Goal: Browse casually: Explore the website without a specific task or goal

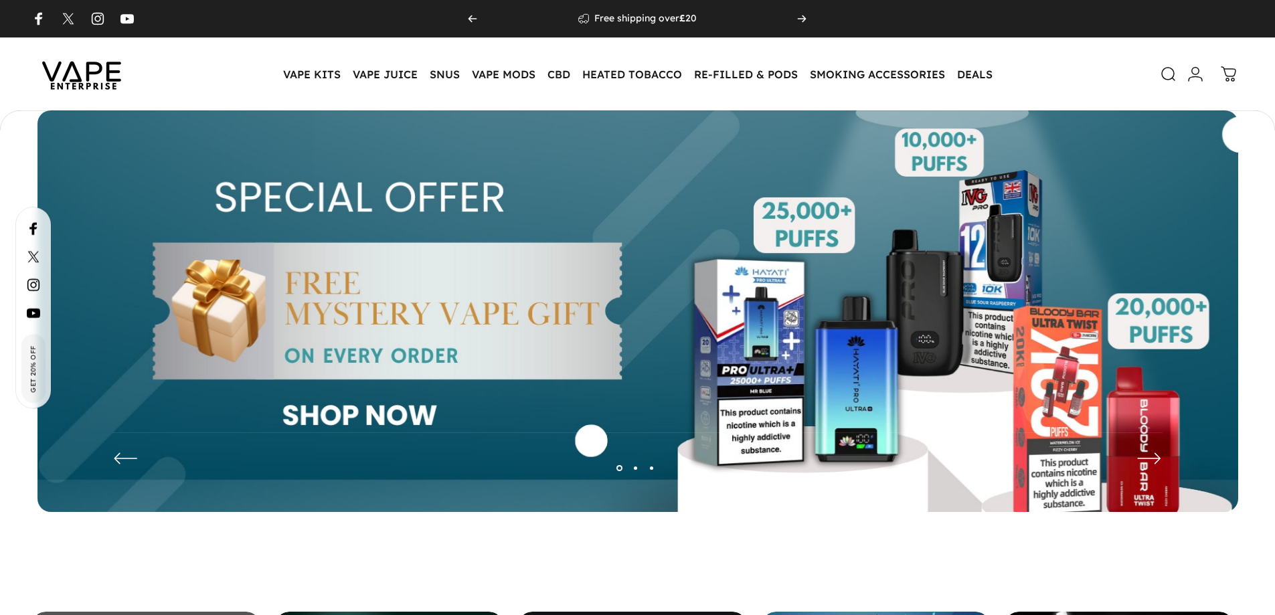
scroll to position [659, 0]
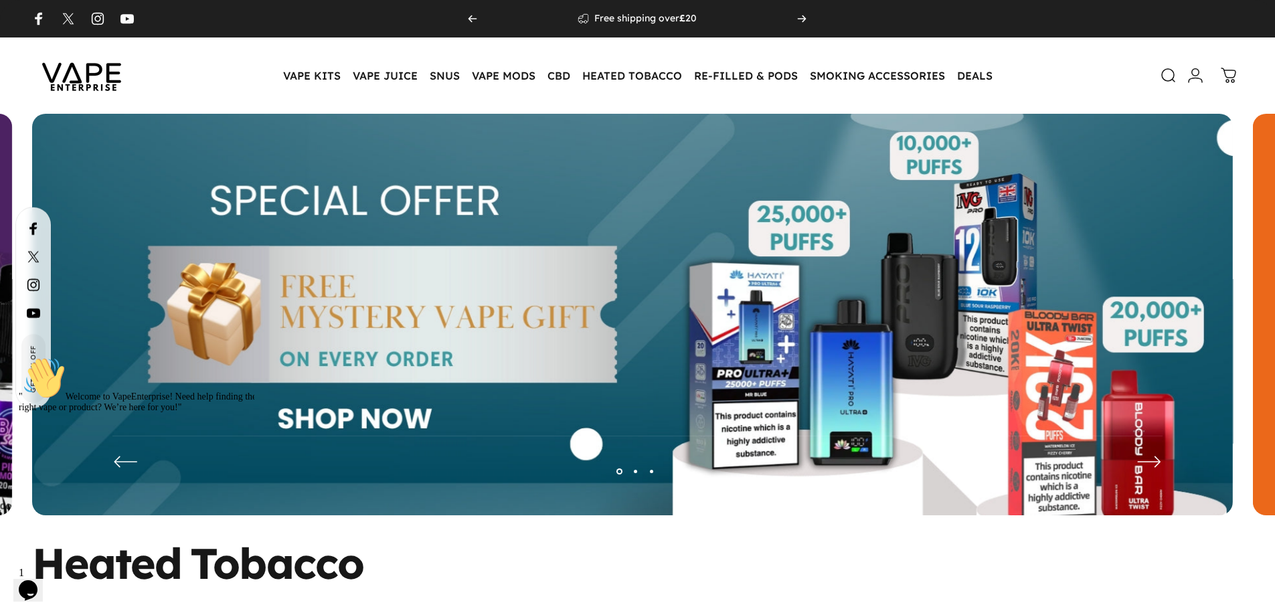
click at [112, 357] on div at bounding box center [139, 357] width 241 height 0
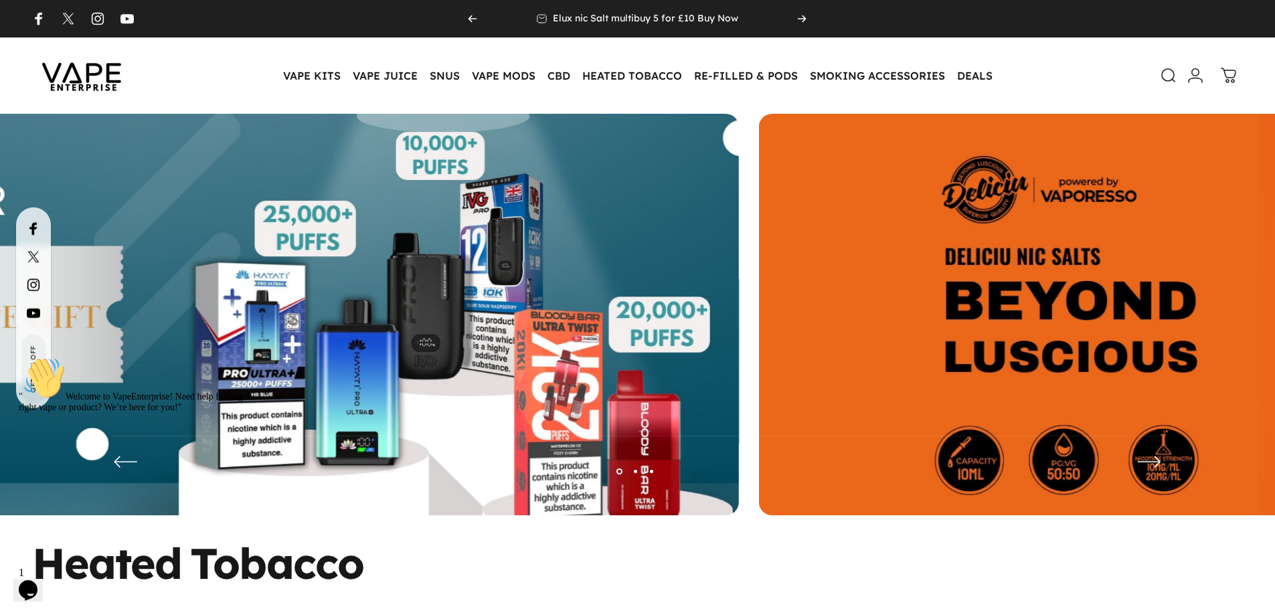
click at [481, 264] on img at bounding box center [138, 325] width 1201 height 422
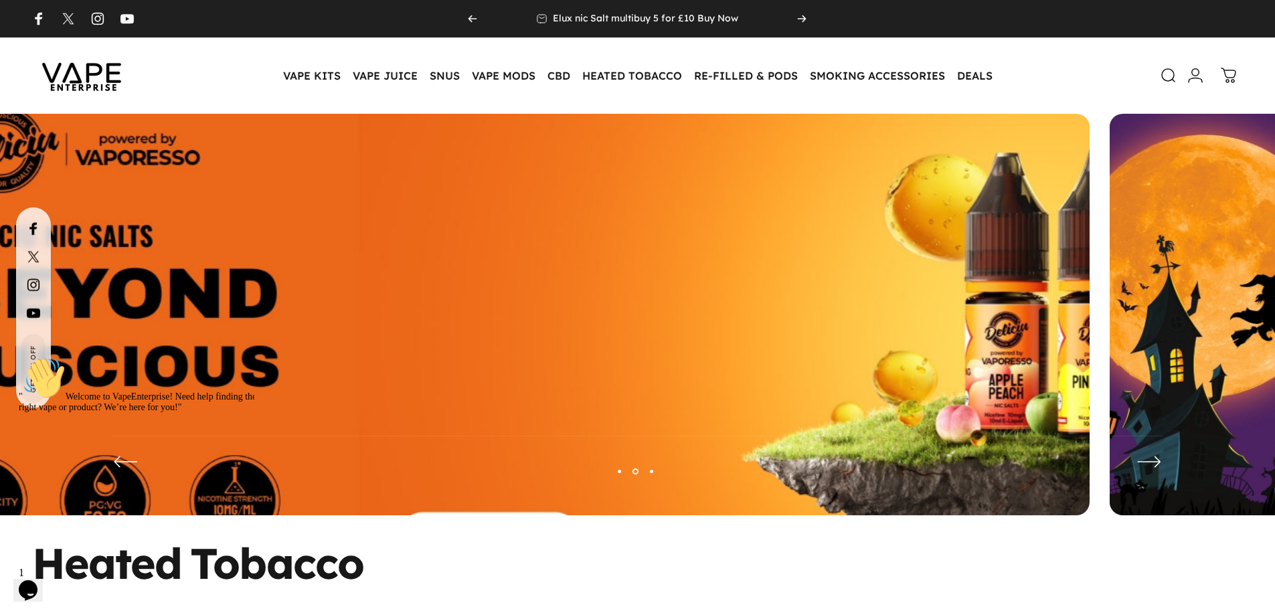
click at [539, 256] on img at bounding box center [489, 325] width 1561 height 548
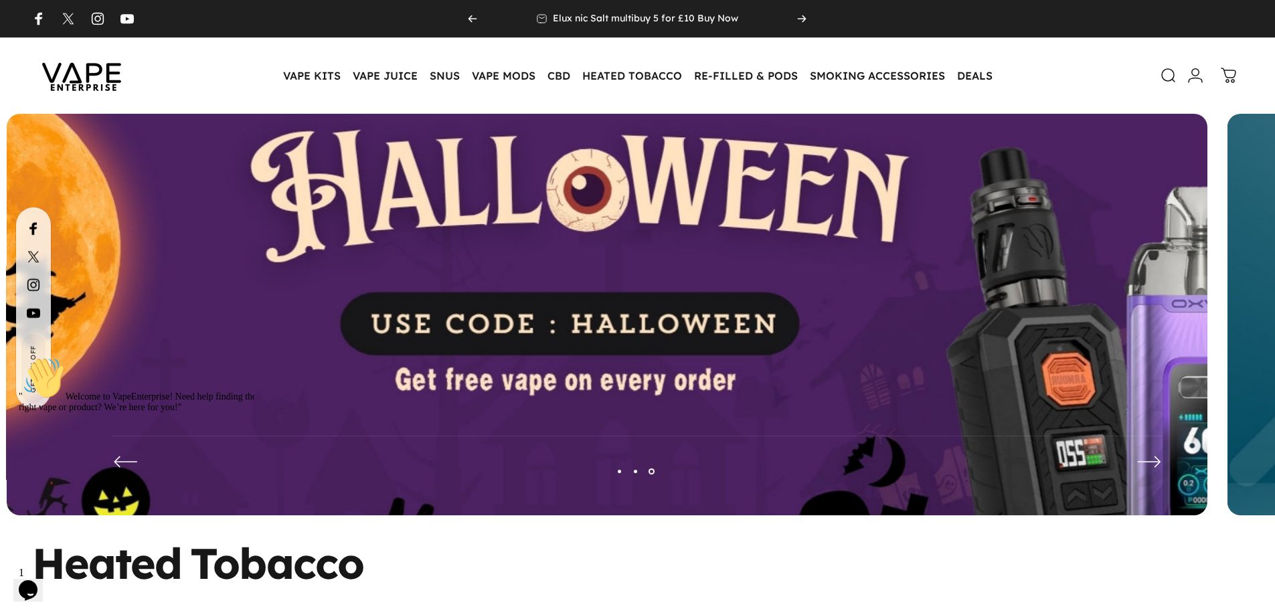
click at [493, 235] on img at bounding box center [607, 325] width 1561 height 548
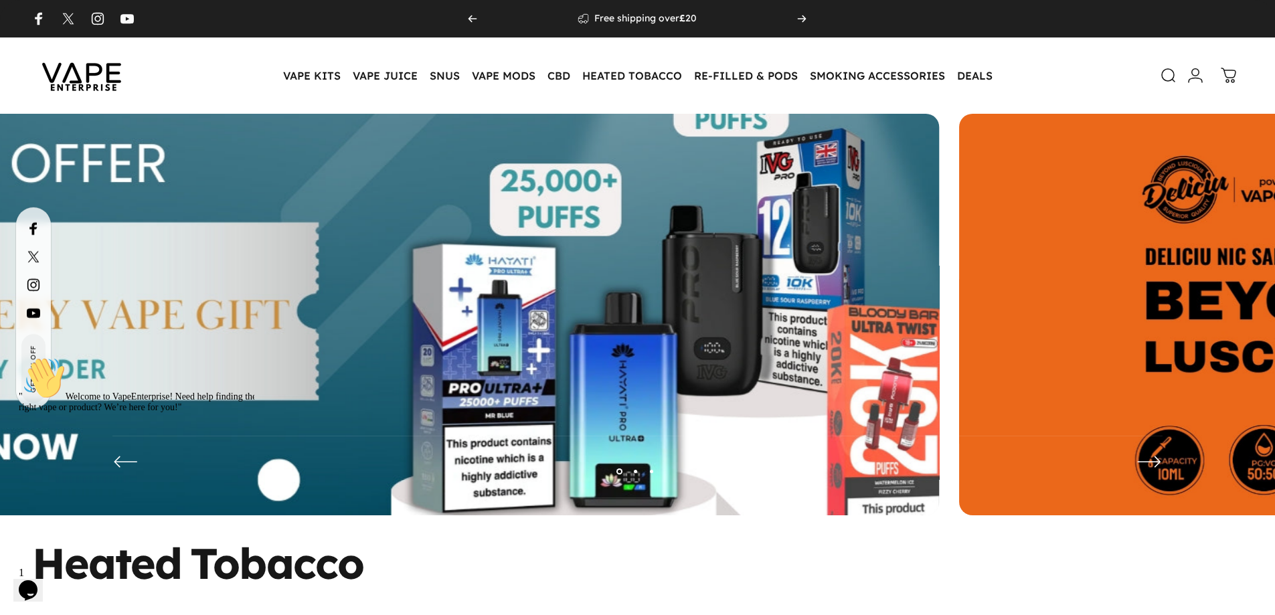
click at [538, 207] on img at bounding box center [338, 325] width 1561 height 548
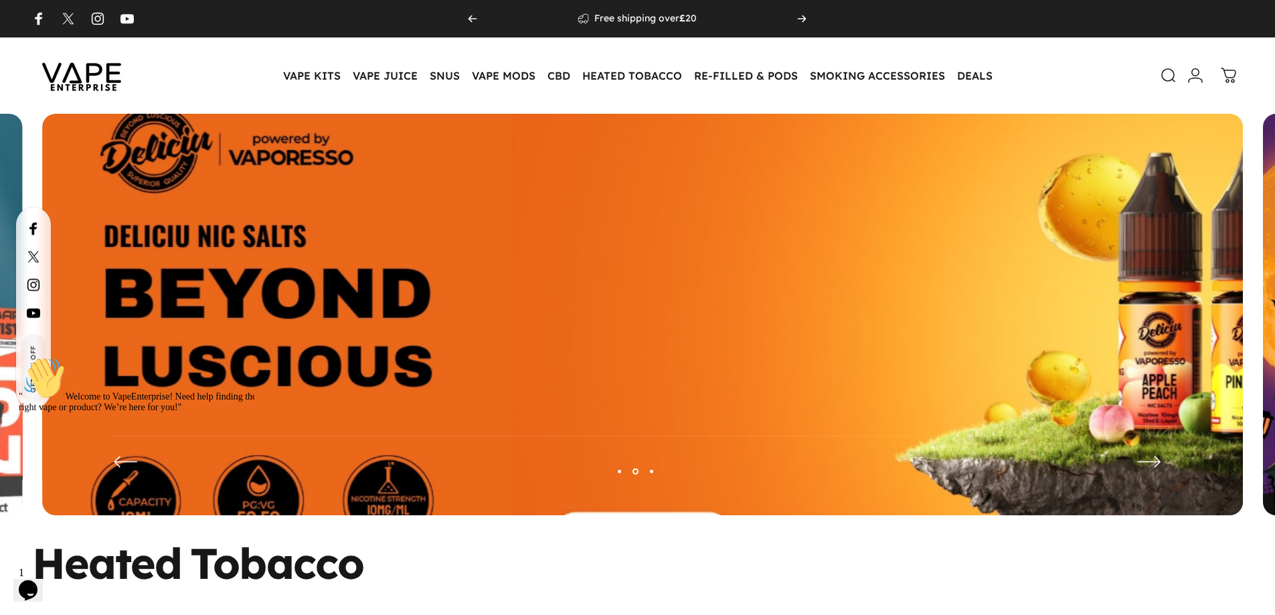
click at [634, 216] on img at bounding box center [642, 325] width 1561 height 548
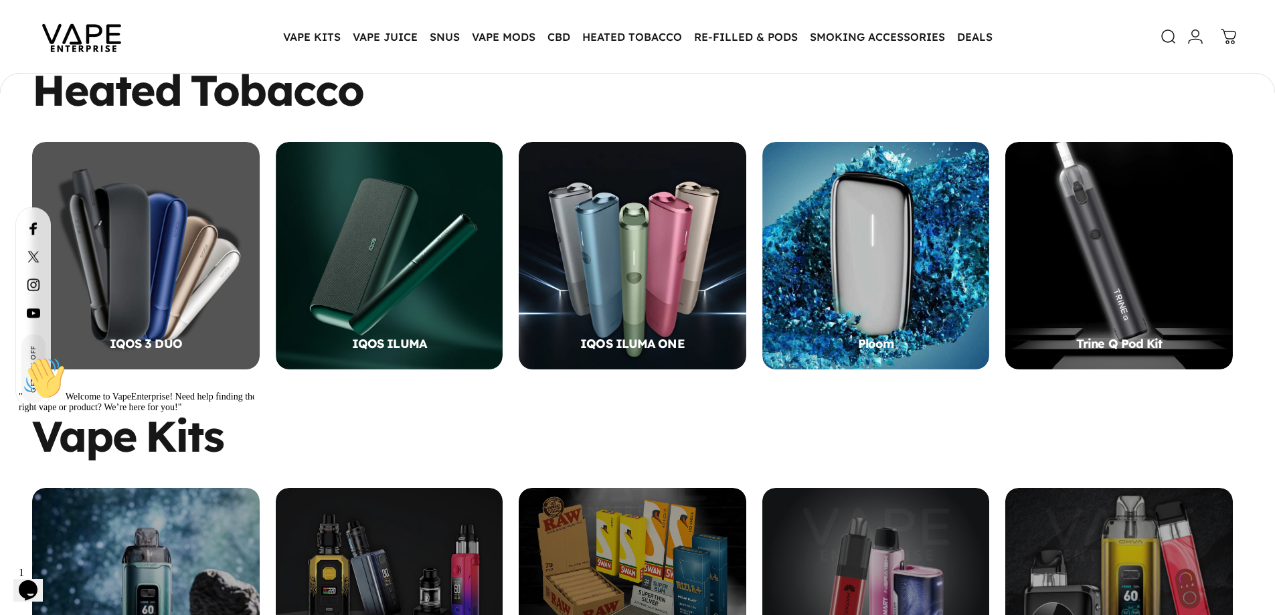
scroll to position [399, 0]
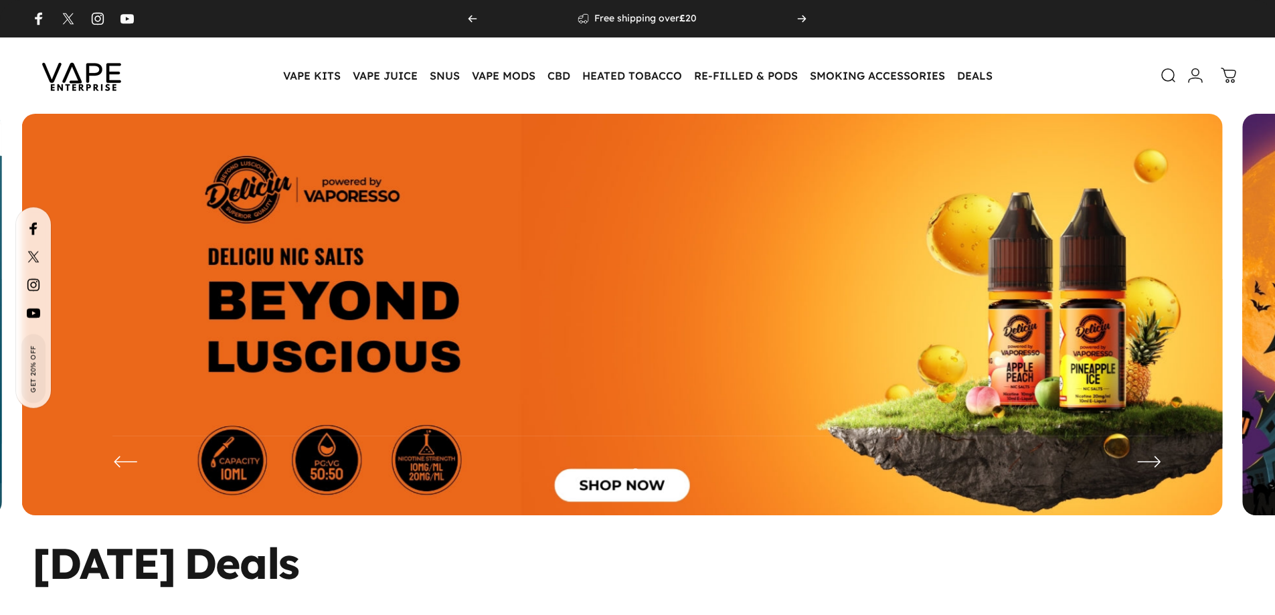
click at [669, 276] on img at bounding box center [622, 325] width 1201 height 422
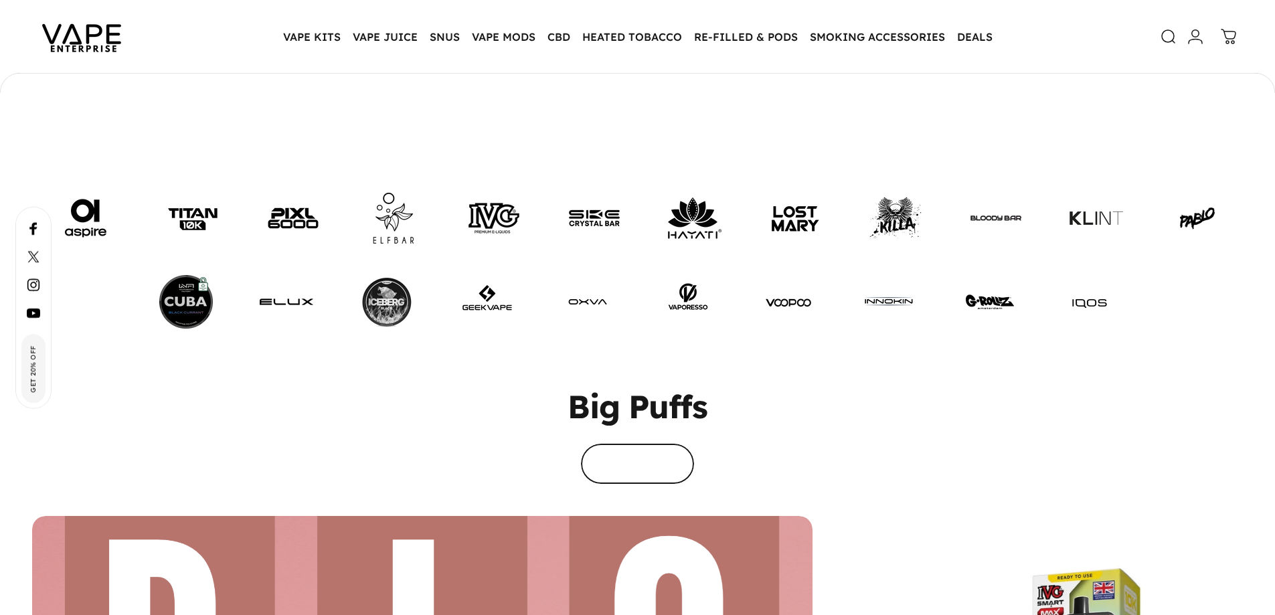
scroll to position [3277, 0]
